Goal: Information Seeking & Learning: Learn about a topic

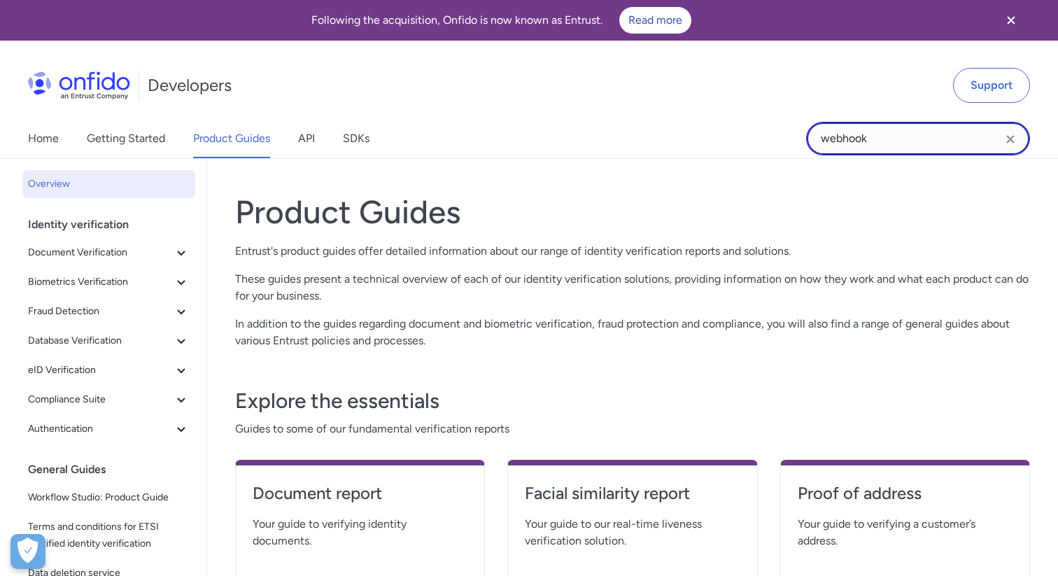
click at [878, 139] on input "webhook" at bounding box center [918, 139] width 224 height 34
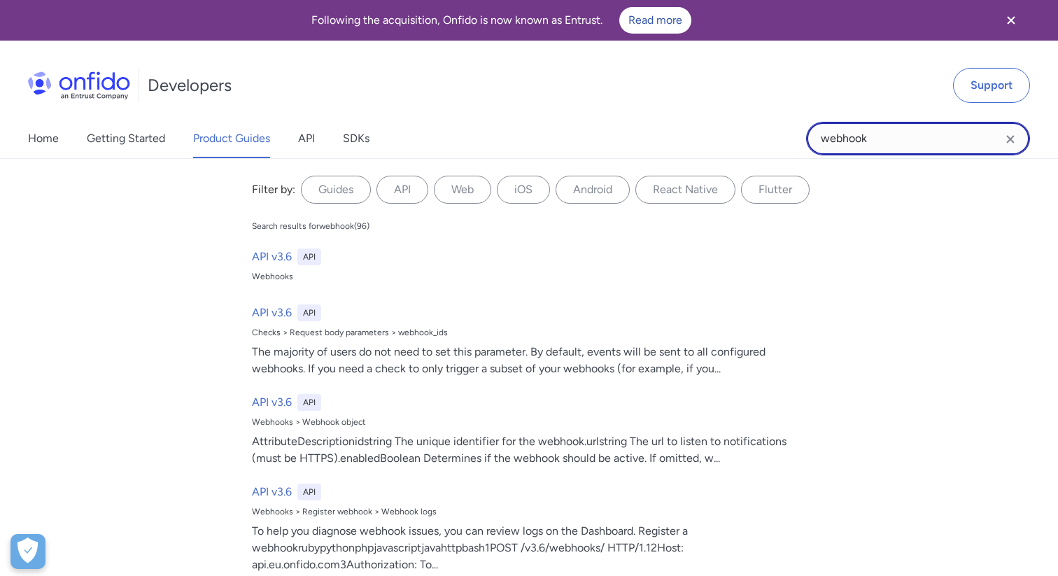
drag, startPoint x: 878, startPoint y: 139, endPoint x: 805, endPoint y: 137, distance: 73.5
click at [805, 137] on div "Home Getting Started Product Guides API SDKs webhook webhook Filter by: Guides …" at bounding box center [529, 138] width 1058 height 39
type input "watchlist report"
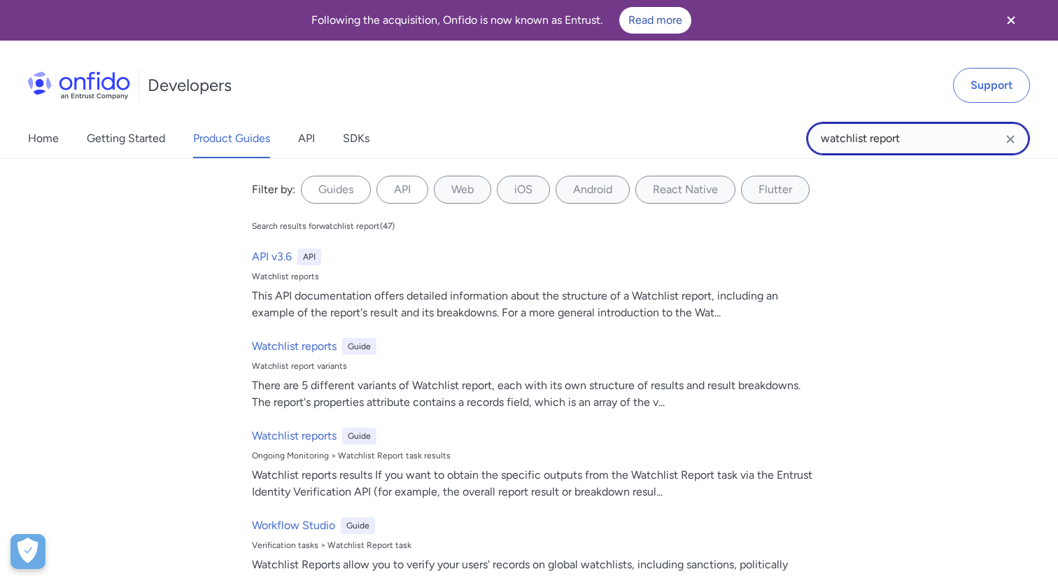
click at [913, 138] on input "watchlist report" at bounding box center [918, 139] width 224 height 34
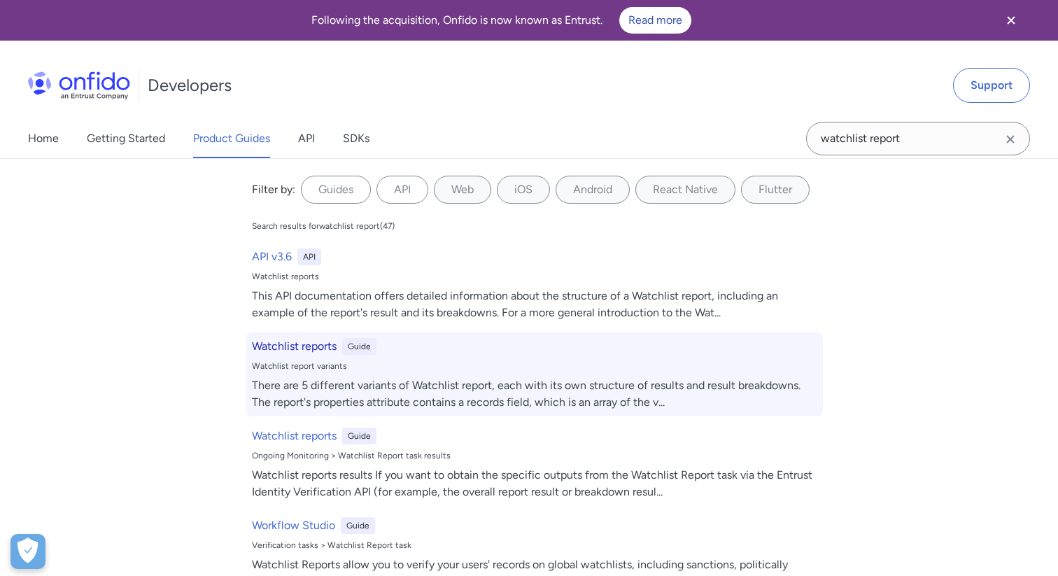
click at [316, 342] on h6 "Watchlist reports" at bounding box center [294, 346] width 85 height 17
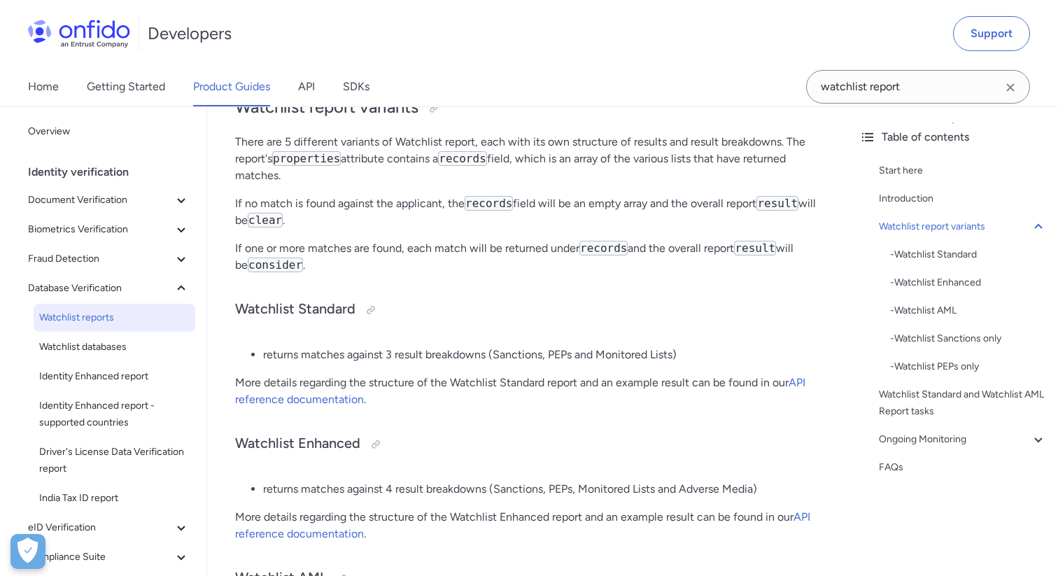
scroll to position [407, 0]
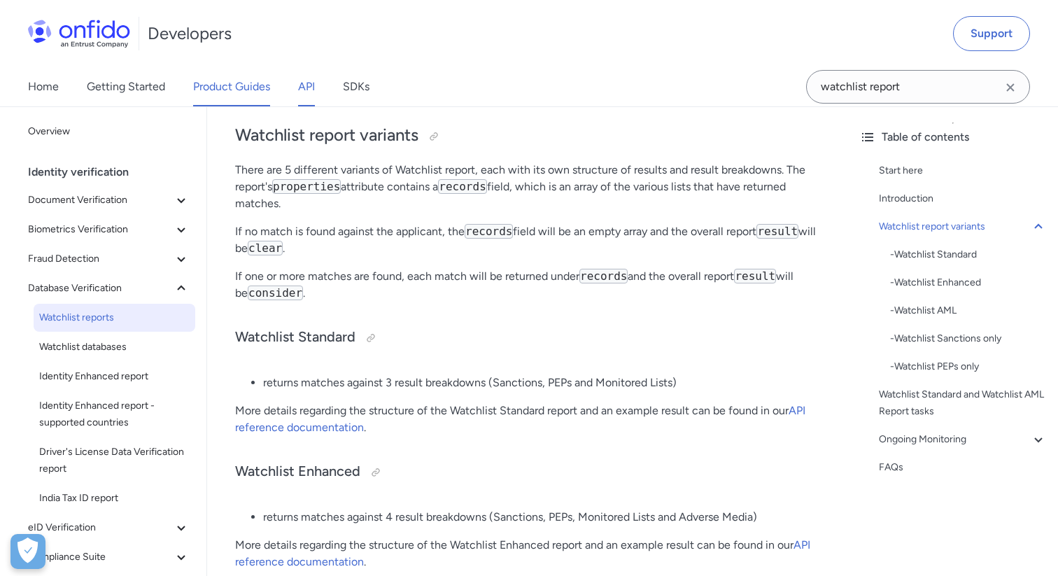
click at [308, 85] on link "API" at bounding box center [306, 86] width 17 height 39
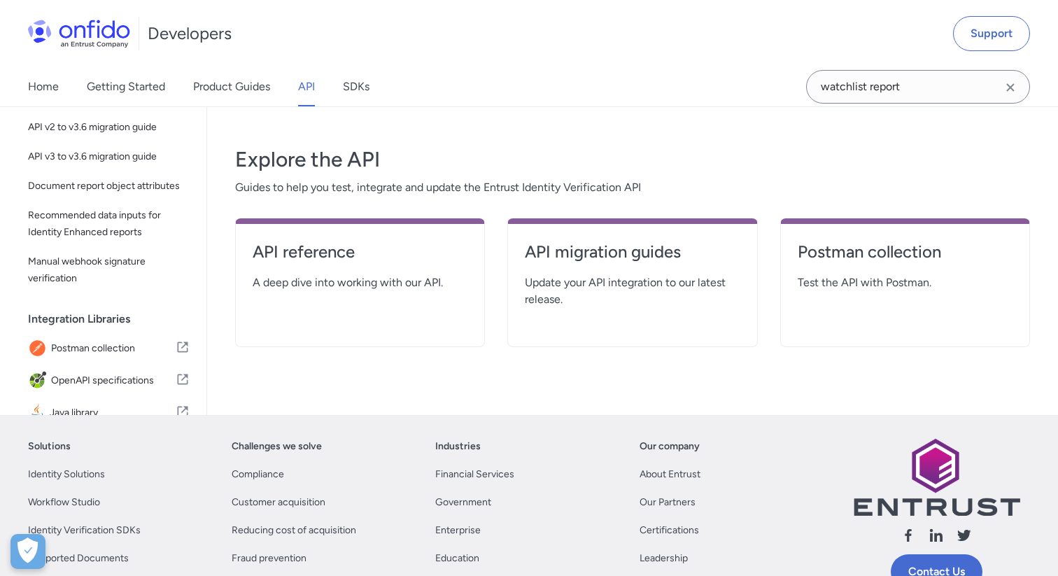
scroll to position [252, 0]
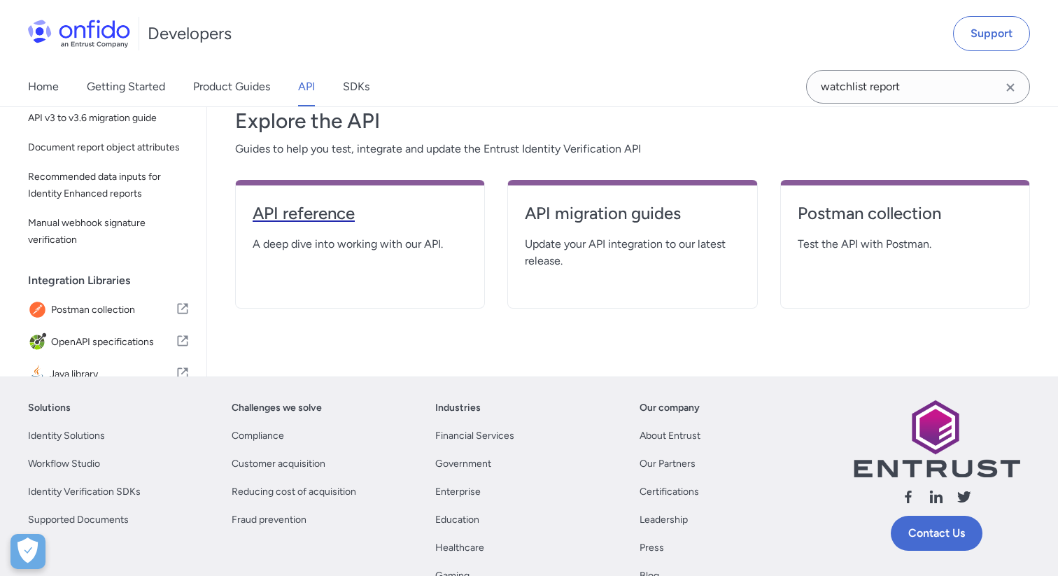
click at [360, 218] on h4 "API reference" at bounding box center [360, 213] width 215 height 22
select select "http"
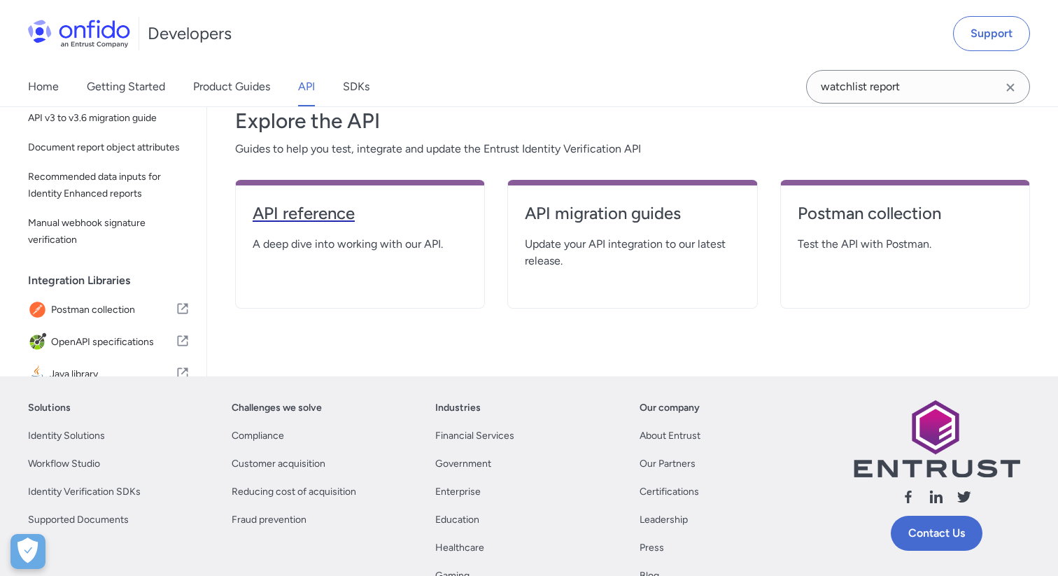
select select "http"
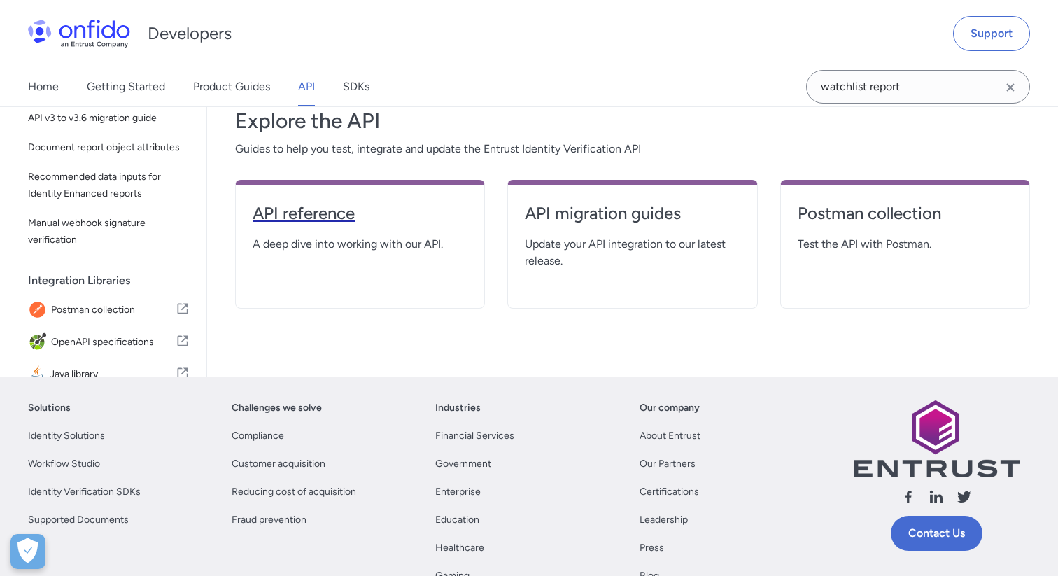
select select "http"
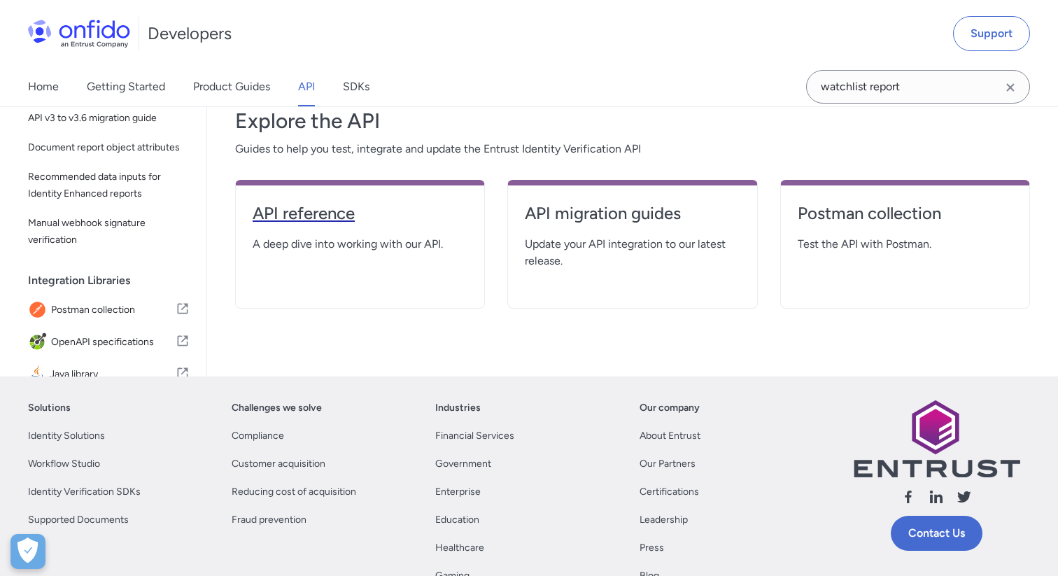
select select "http"
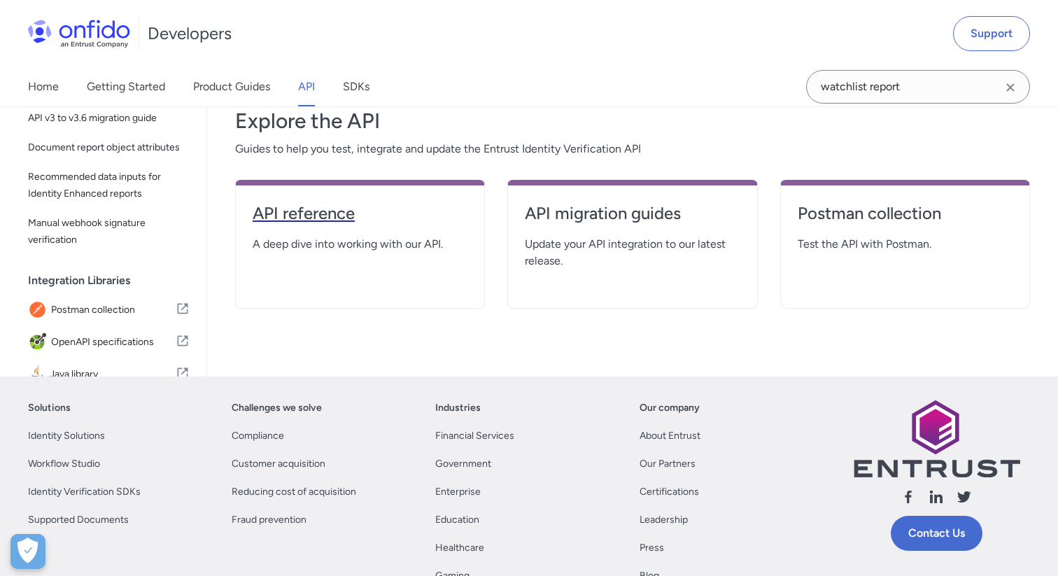
select select "http"
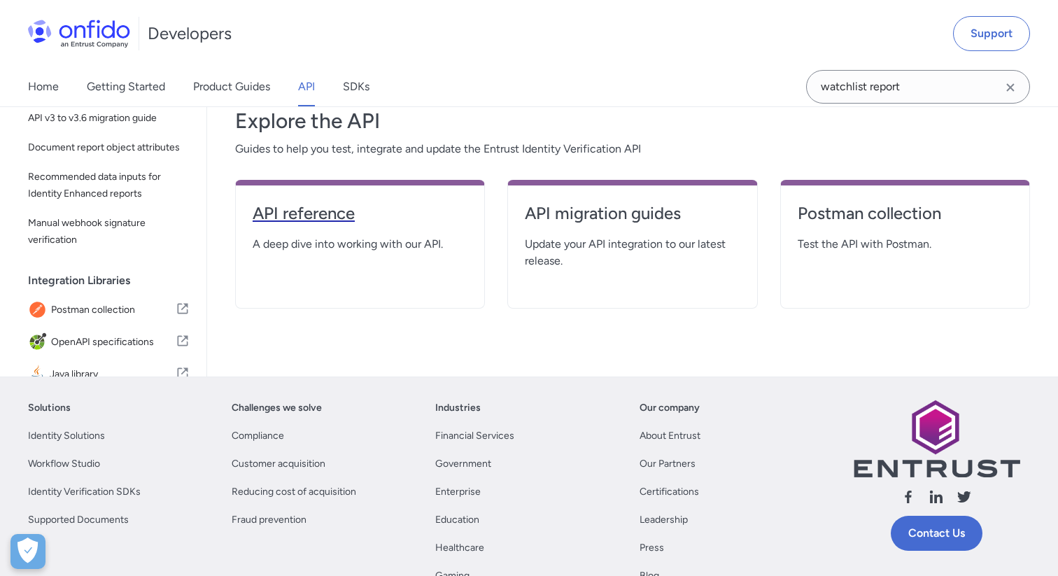
select select "http"
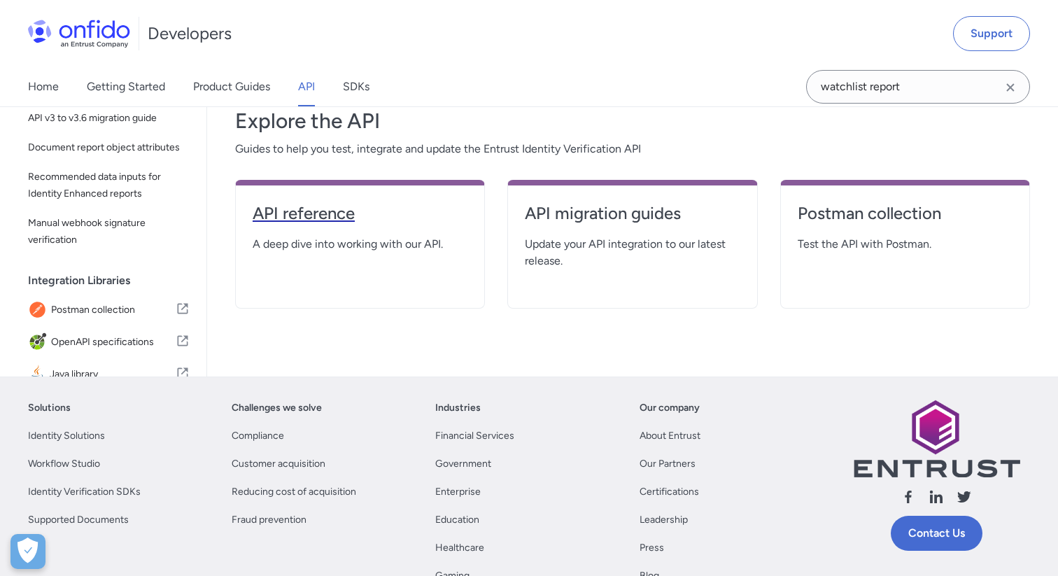
select select "http"
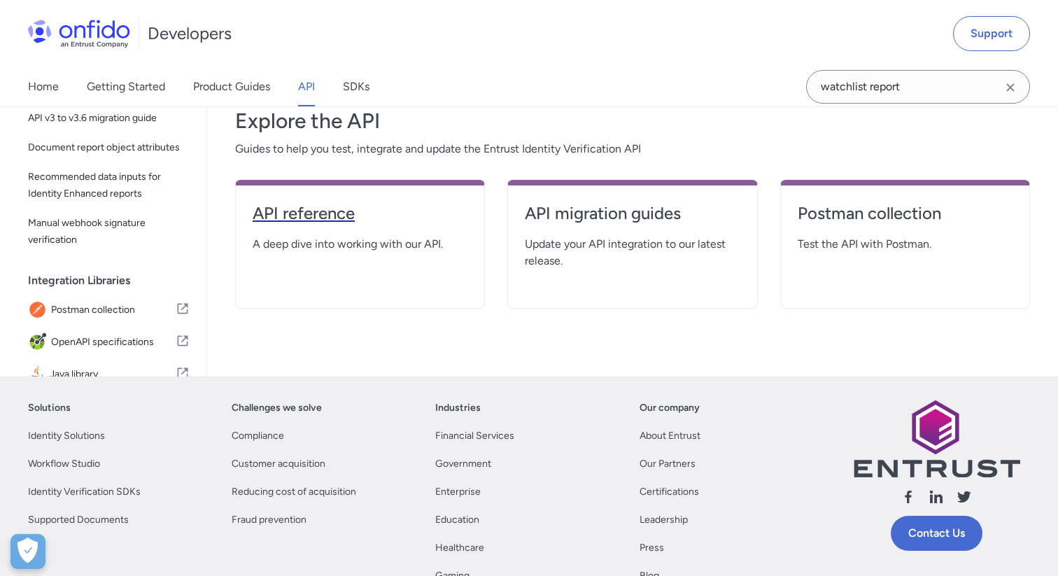
select select "http"
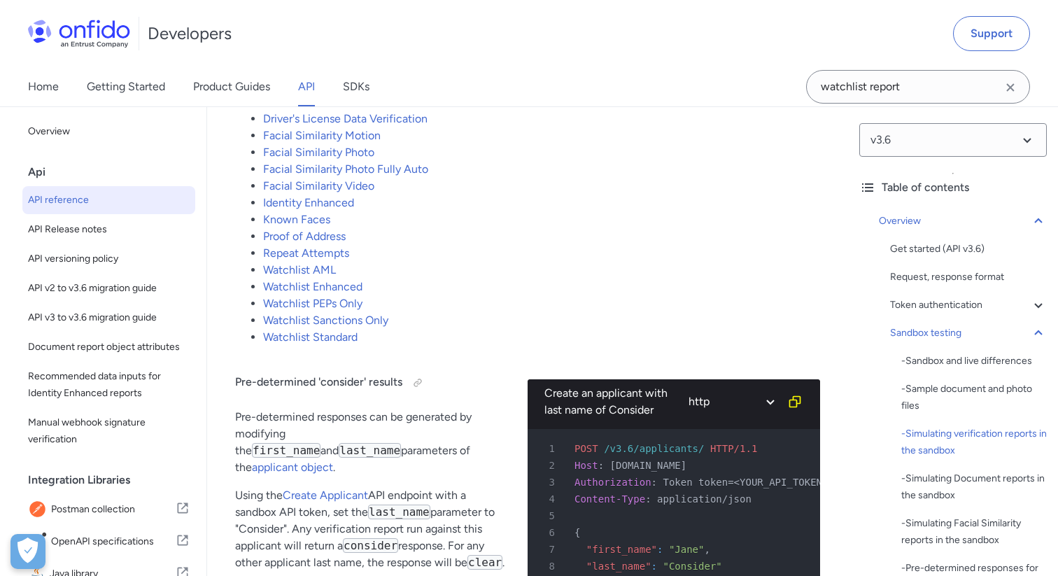
scroll to position [96911, 0]
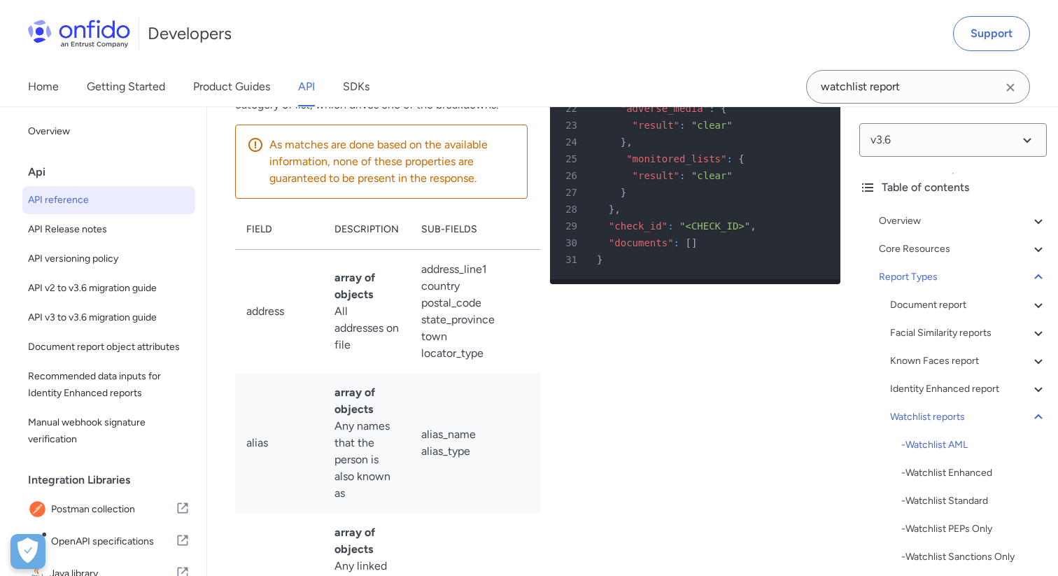
drag, startPoint x: 350, startPoint y: 289, endPoint x: 260, endPoint y: 290, distance: 90.3
